Goal: Find specific page/section: Find specific page/section

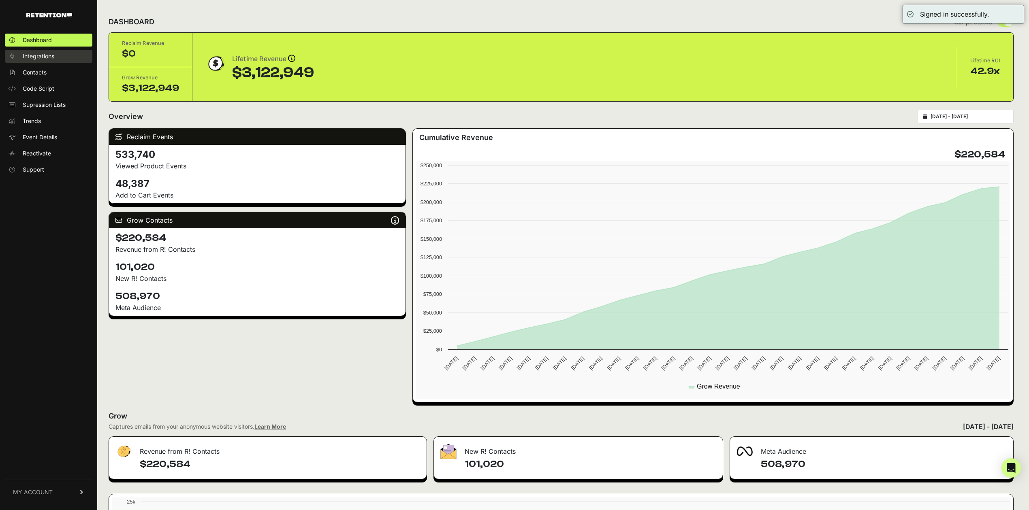
click at [49, 57] on span "Integrations" at bounding box center [39, 56] width 32 height 8
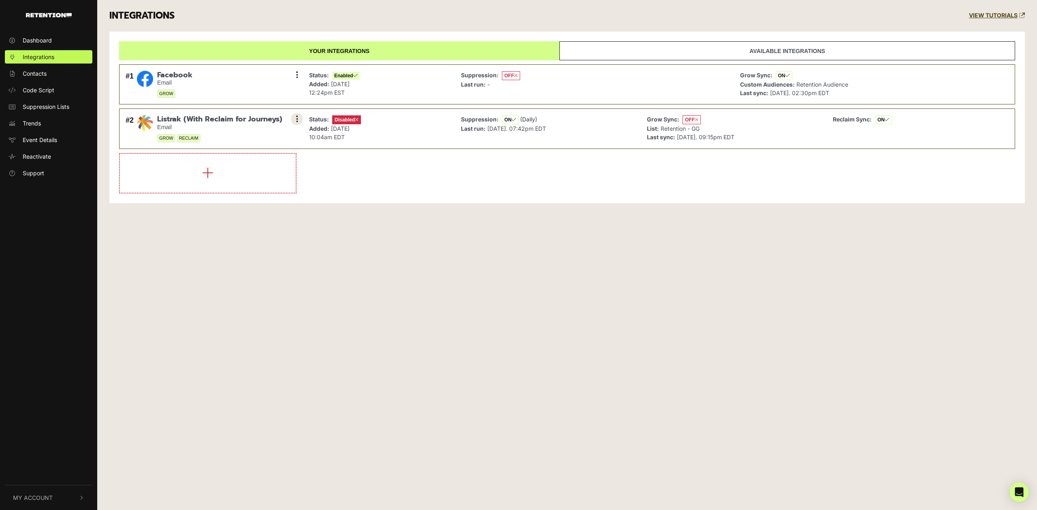
click at [295, 120] on button at bounding box center [297, 119] width 12 height 12
click at [492, 196] on div "Your integrations Available integrations #1 Facebook Email GROW Settings Sync H…" at bounding box center [566, 118] width 915 height 172
